Goal: Transaction & Acquisition: Purchase product/service

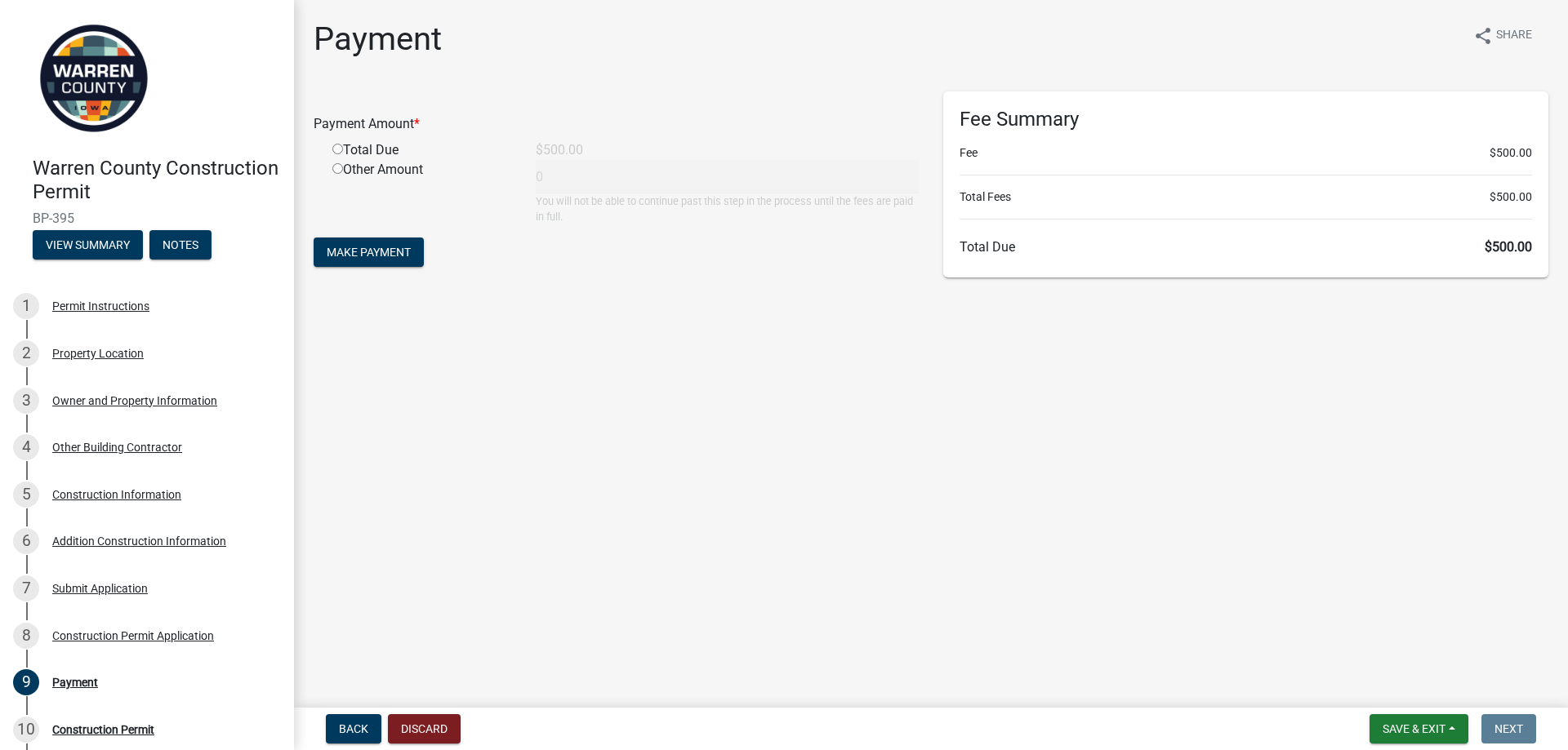
click at [340, 149] on input "radio" at bounding box center [337, 149] width 11 height 11
radio input "true"
type input "500"
click at [383, 254] on span "Make Payment" at bounding box center [368, 252] width 84 height 13
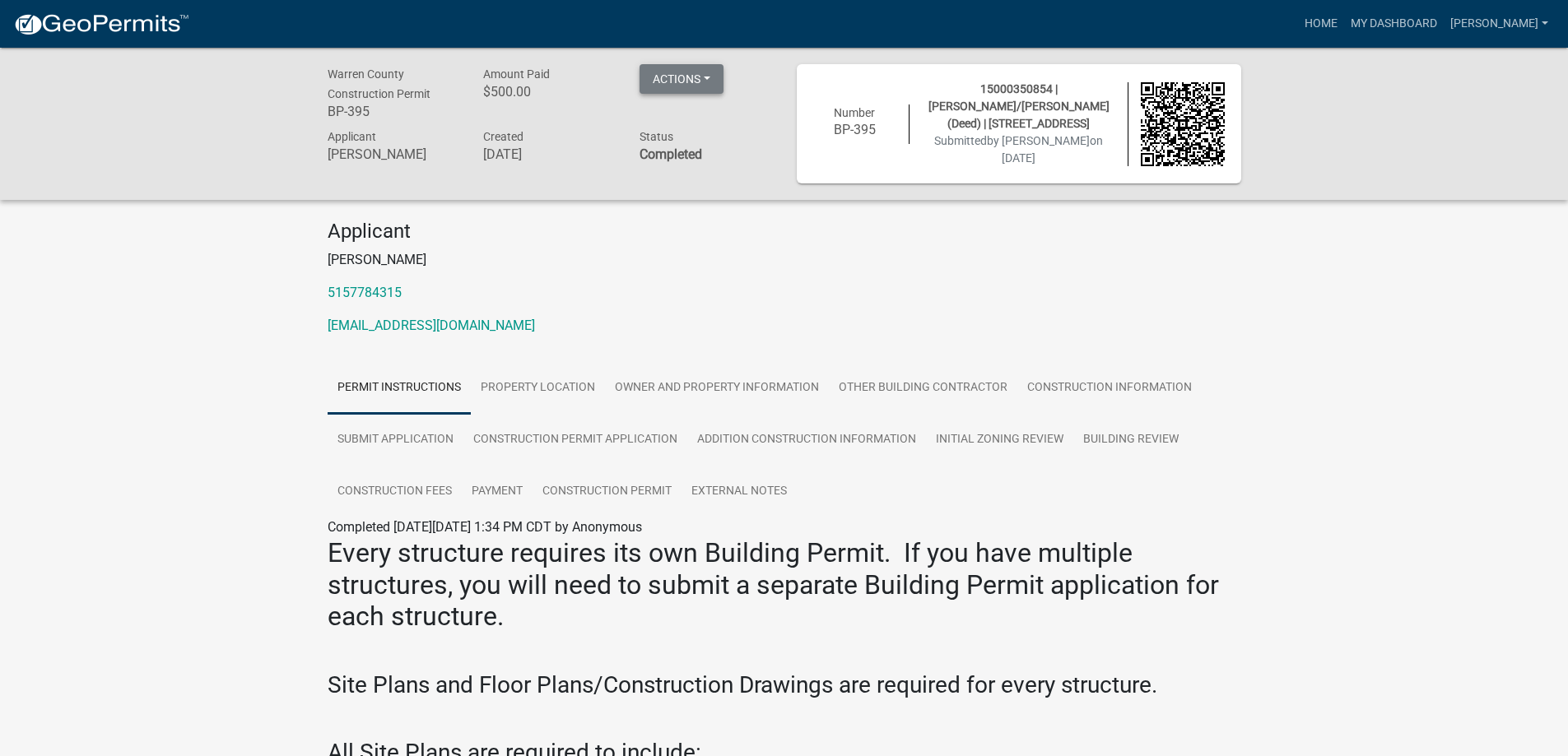
click at [715, 79] on button "Actions" at bounding box center [681, 78] width 84 height 29
click at [725, 164] on link "Printer Friendly" at bounding box center [705, 161] width 132 height 39
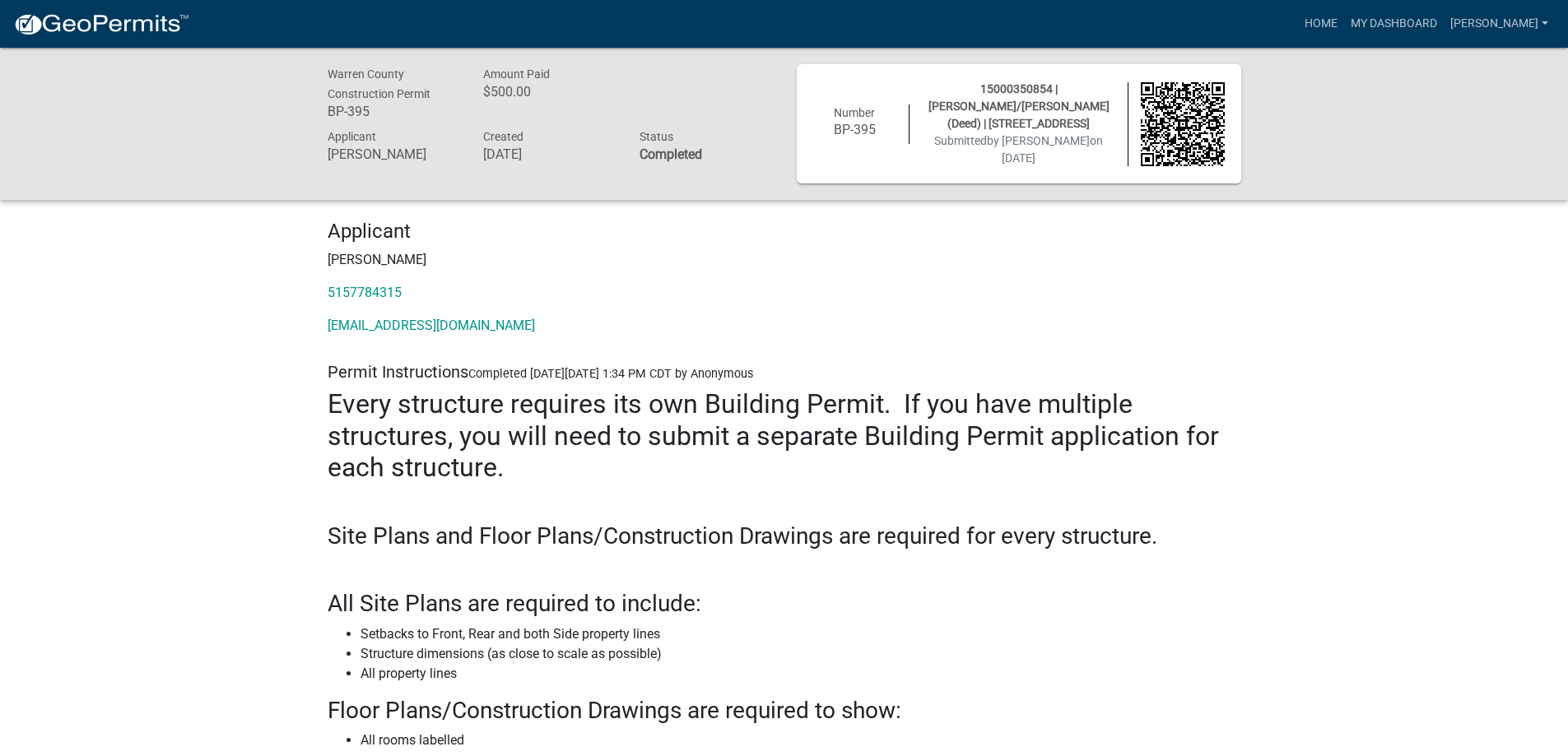
drag, startPoint x: 1572, startPoint y: 41, endPoint x: 1252, endPoint y: 0, distance: 322.6
click at [1252, 0] on nav "more_horiz Home My Dashboard [PERSON_NAME] Account Logout" at bounding box center [784, 24] width 1568 height 48
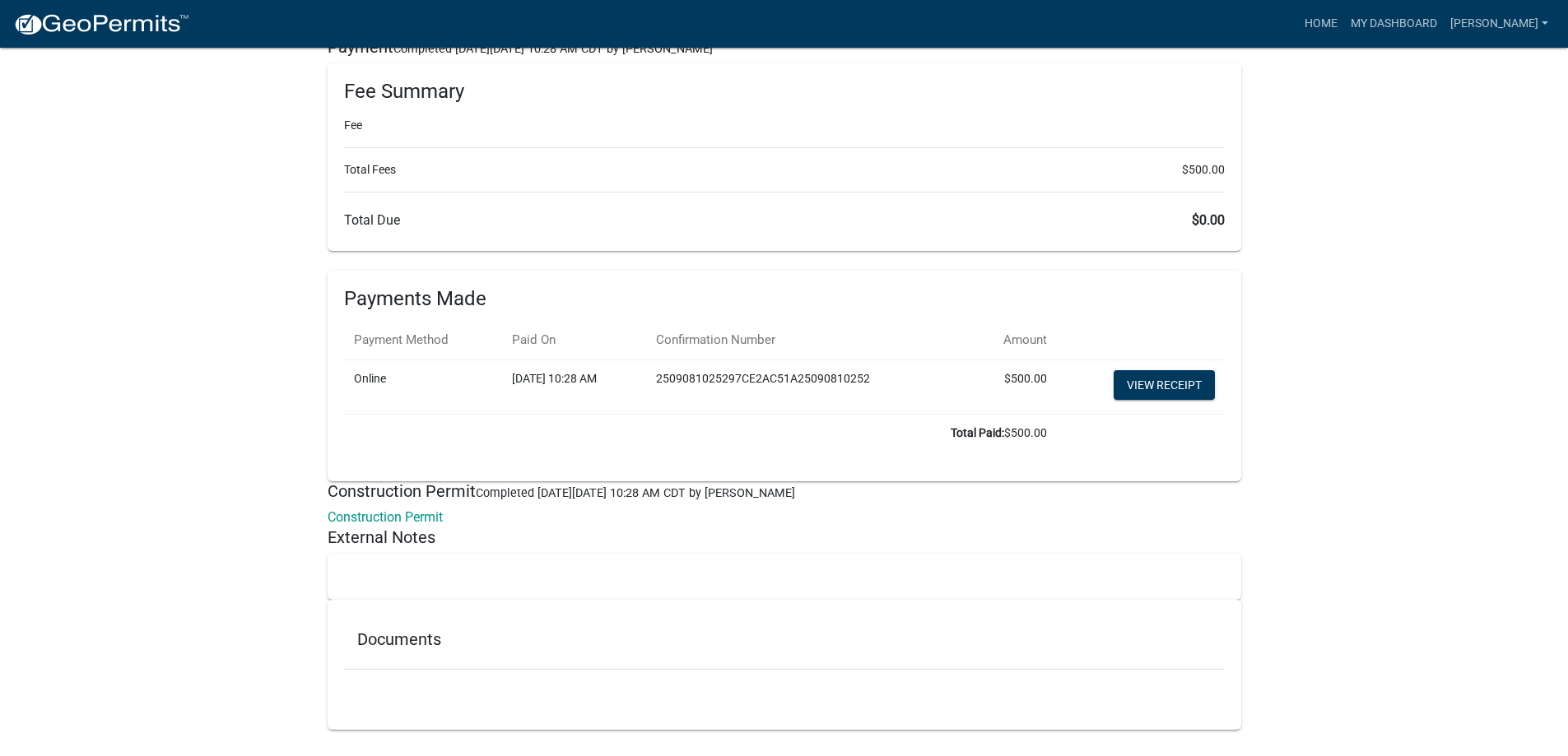
scroll to position [8145, 0]
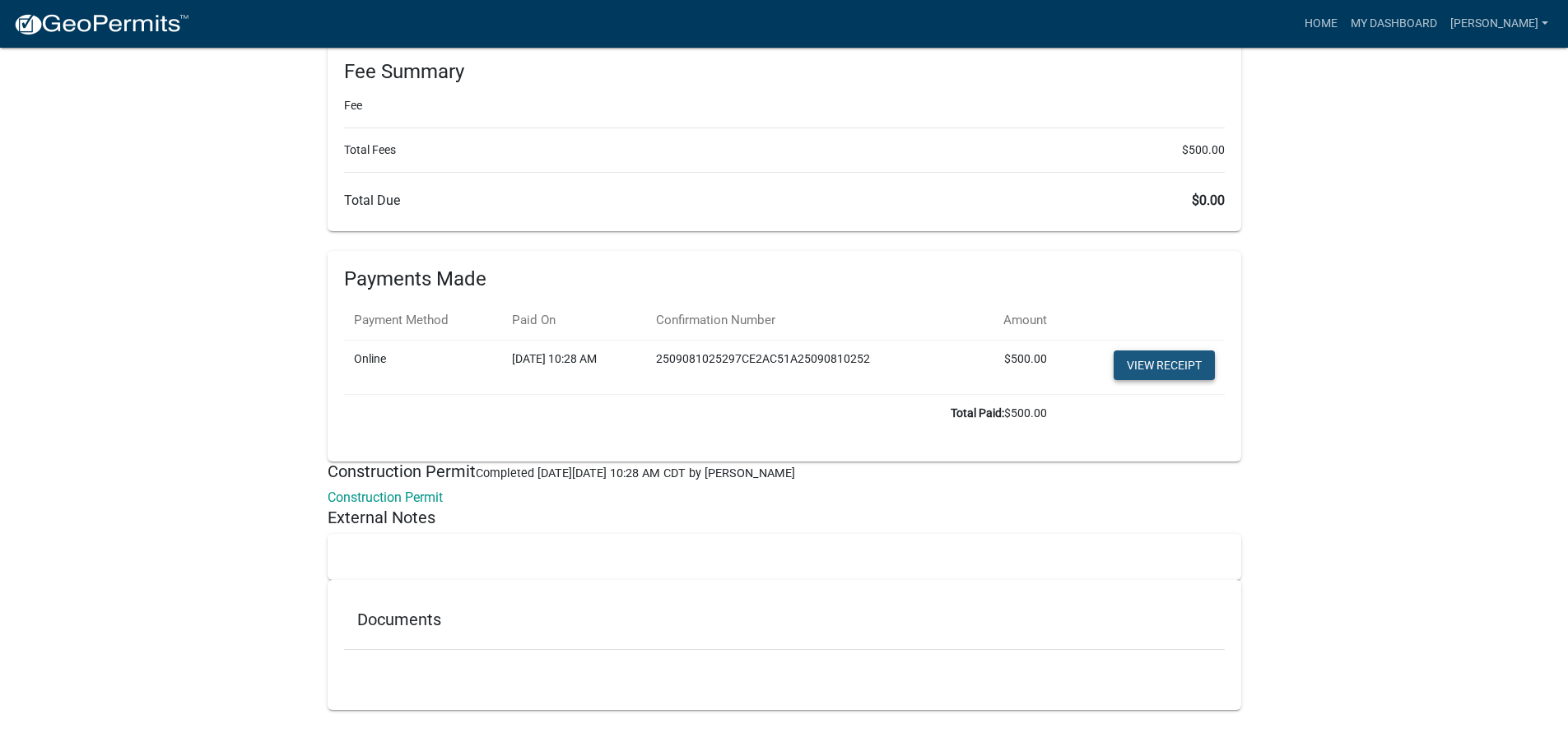
click at [1146, 360] on link "View receipt" at bounding box center [1165, 365] width 102 height 29
